Goal: Find contact information: Find contact information

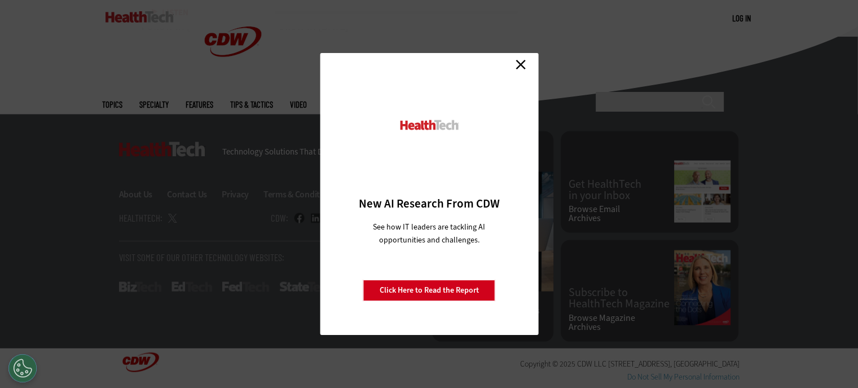
click at [519, 66] on link "Close" at bounding box center [520, 64] width 17 height 17
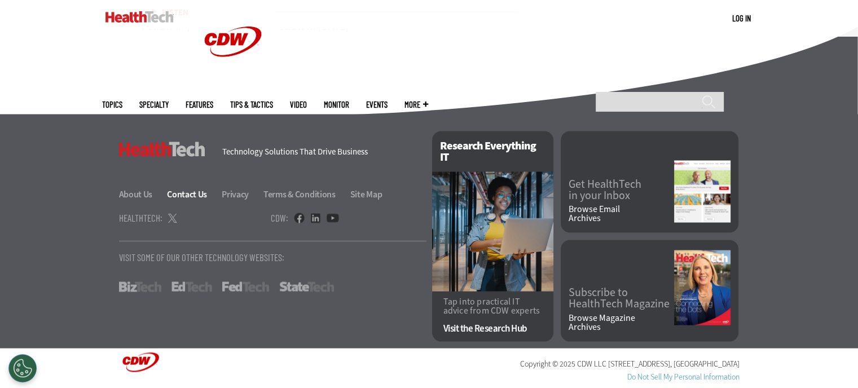
click at [199, 196] on link "Contact Us" at bounding box center [193, 194] width 53 height 12
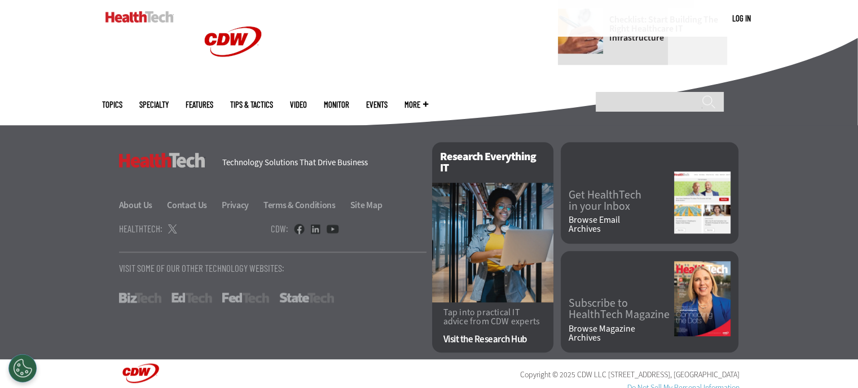
scroll to position [824, 0]
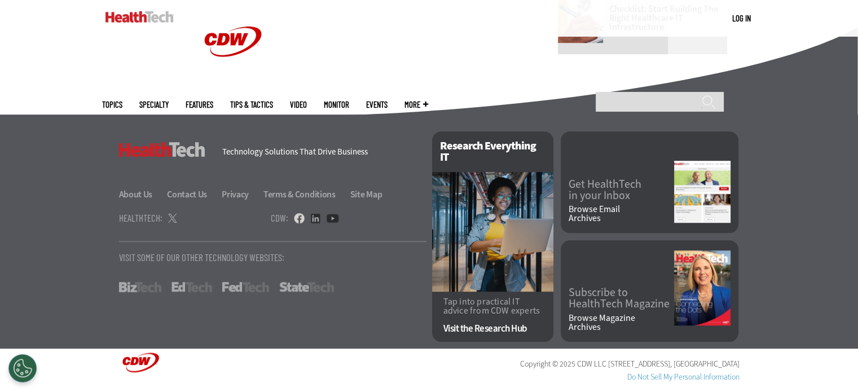
click at [297, 218] on link at bounding box center [299, 218] width 11 height 10
click at [138, 195] on link "About Us" at bounding box center [142, 194] width 47 height 12
